Goal: Check status: Check status

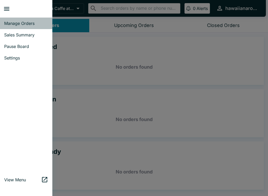
click at [20, 25] on span "Manage Orders" at bounding box center [26, 23] width 44 height 5
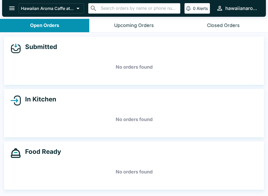
click at [7, 4] on button "open drawer" at bounding box center [11, 8] width 13 height 13
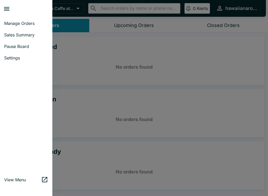
click at [26, 32] on span "Sales Summary" at bounding box center [26, 34] width 44 height 5
select select "03:00"
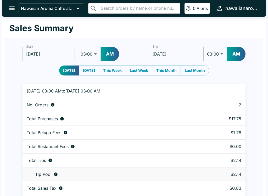
click at [7, 6] on button "open drawer" at bounding box center [11, 8] width 13 height 13
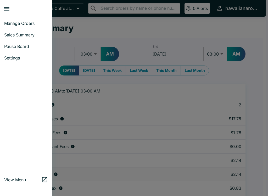
click at [17, 24] on span "Manage Orders" at bounding box center [26, 23] width 44 height 5
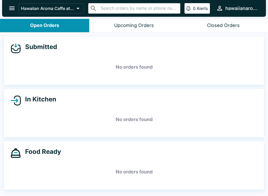
click at [12, 6] on icon "open drawer" at bounding box center [11, 8] width 7 height 7
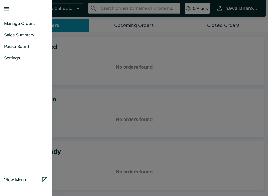
click at [14, 34] on span "Sales Summary" at bounding box center [26, 34] width 44 height 5
select select "03:00"
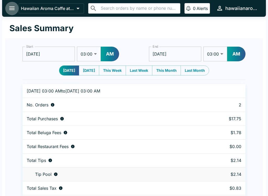
click at [11, 9] on icon "open drawer" at bounding box center [11, 8] width 7 height 7
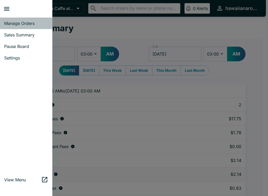
click at [15, 23] on span "Manage Orders" at bounding box center [26, 23] width 44 height 5
